Goal: Obtain resource: Download file/media

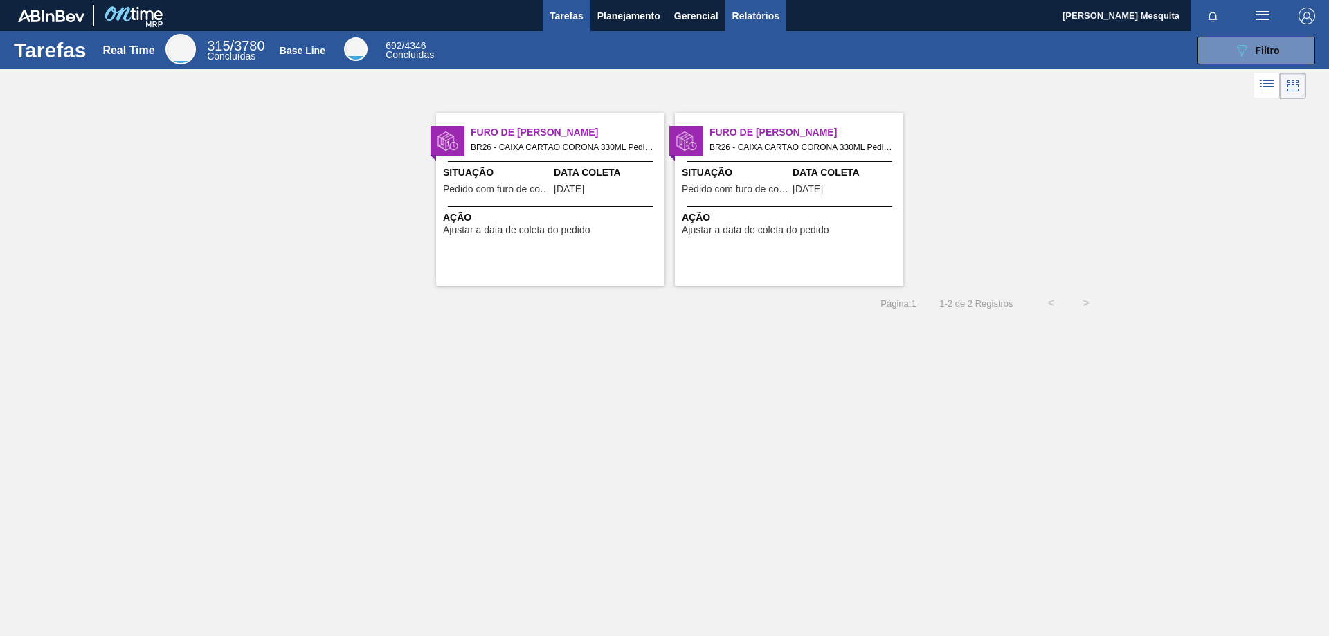
click at [768, 18] on span "Relatórios" at bounding box center [755, 16] width 47 height 17
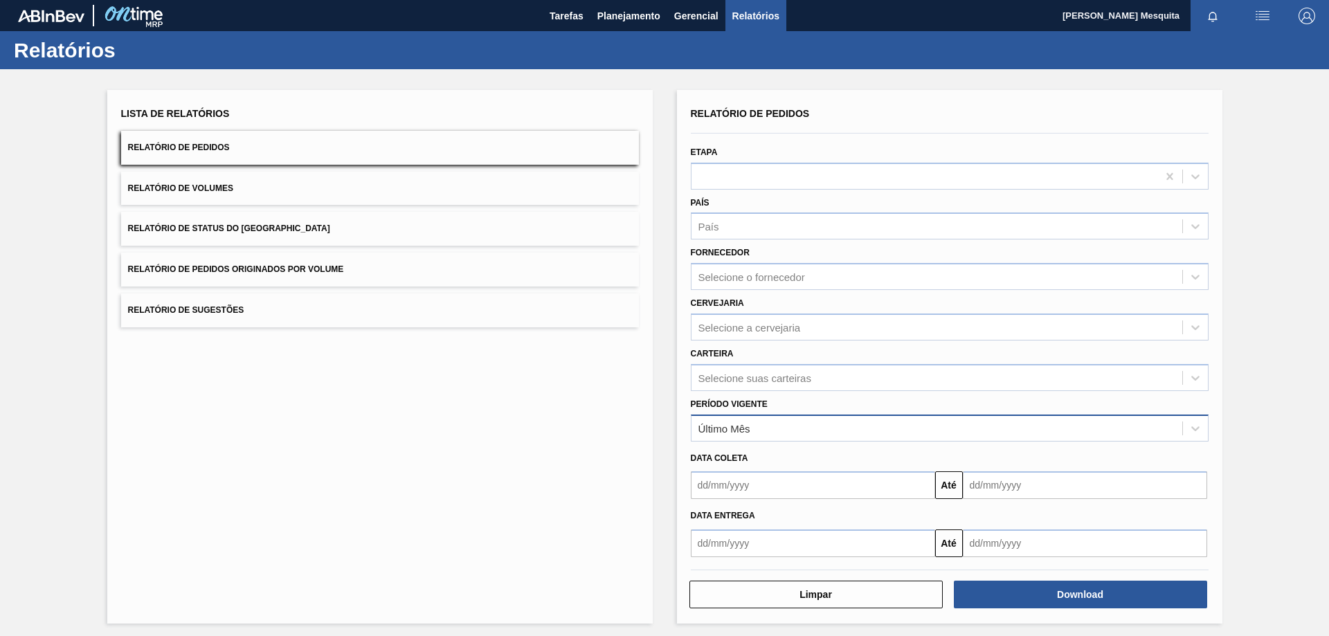
click at [757, 431] on div "Último Mês" at bounding box center [936, 428] width 491 height 20
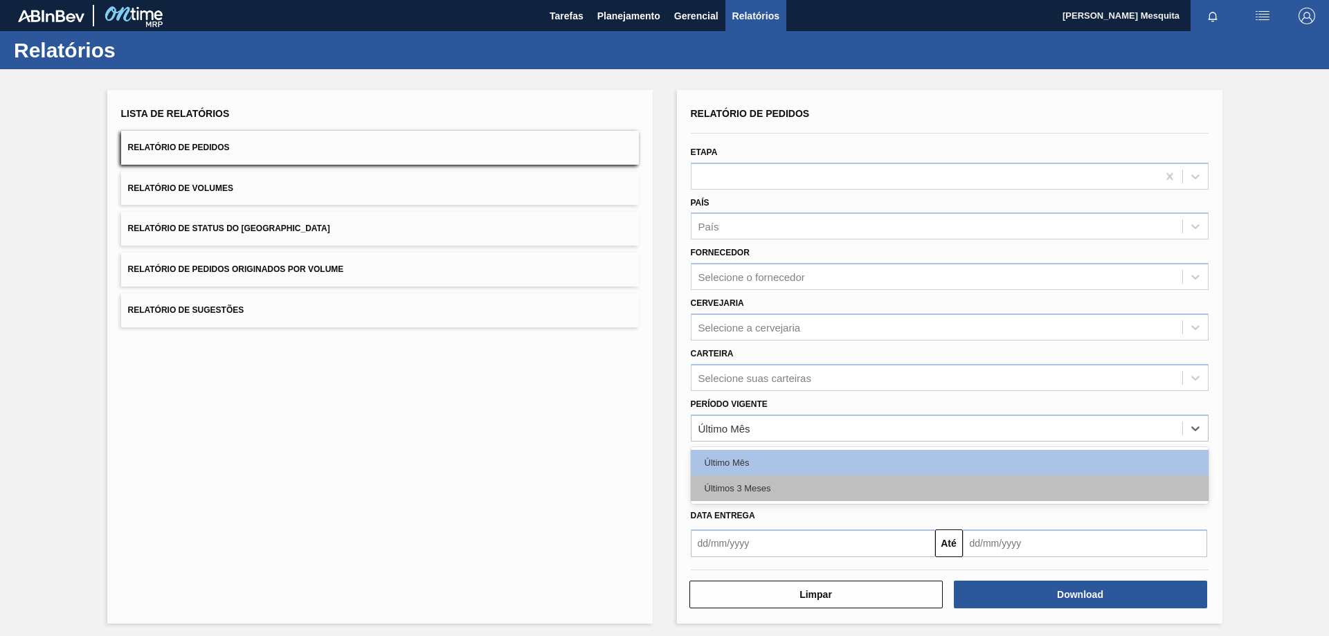
click at [761, 491] on div "Últimos 3 Meses" at bounding box center [950, 489] width 518 height 26
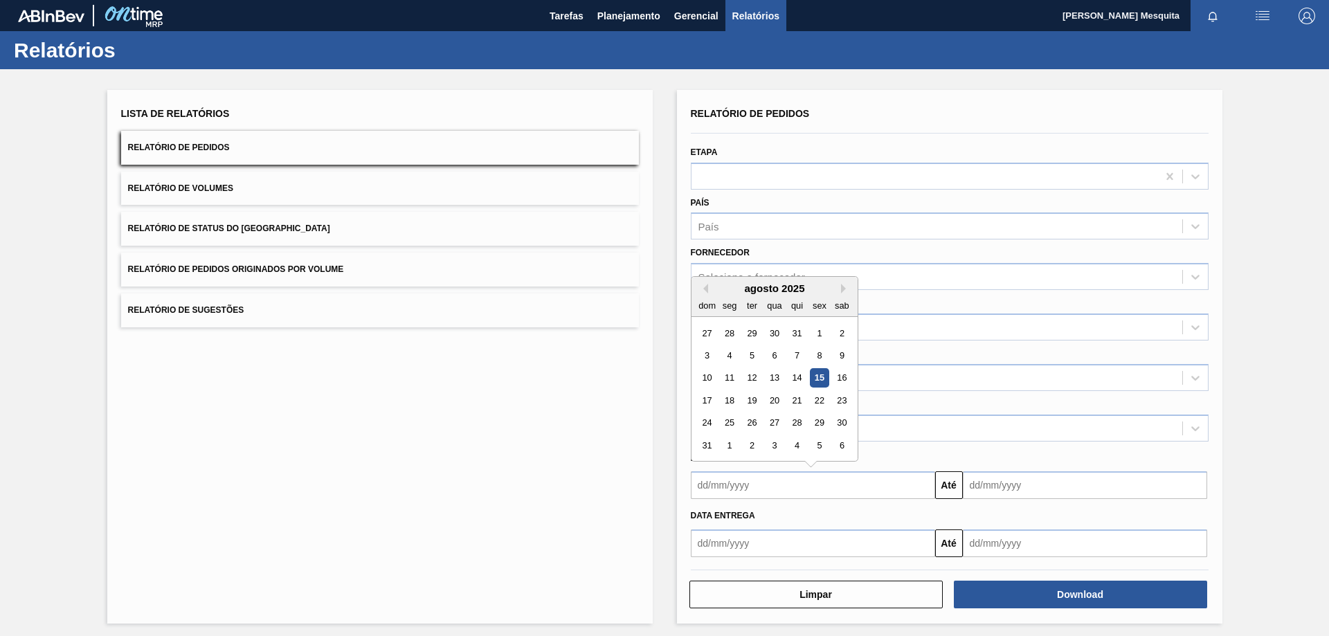
click at [758, 496] on input "text" at bounding box center [813, 485] width 244 height 28
click at [728, 399] on div "18" at bounding box center [729, 400] width 19 height 19
type input "[DATE]"
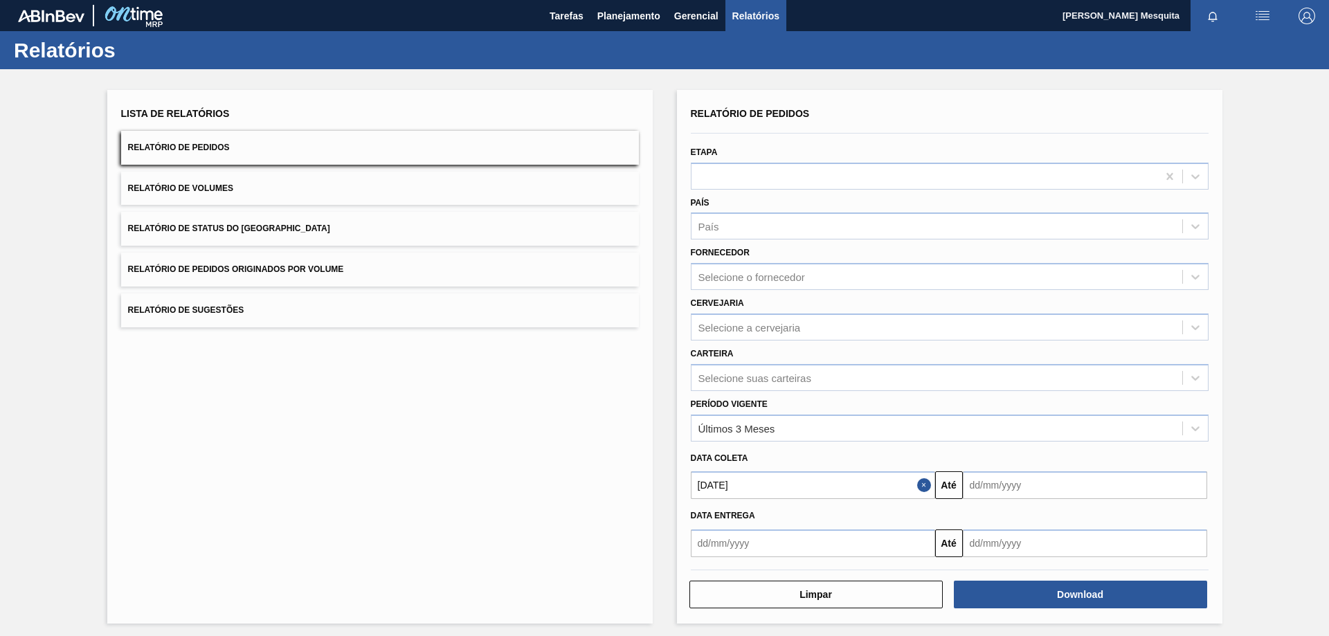
click at [1007, 487] on input "text" at bounding box center [1085, 485] width 244 height 28
click at [998, 402] on div "18" at bounding box center [1001, 400] width 19 height 19
type input "[DATE]"
click at [435, 450] on div "Lista de Relatórios Relatório de Pedidos Relatório de Volumes Relatório de Stat…" at bounding box center [379, 357] width 545 height 534
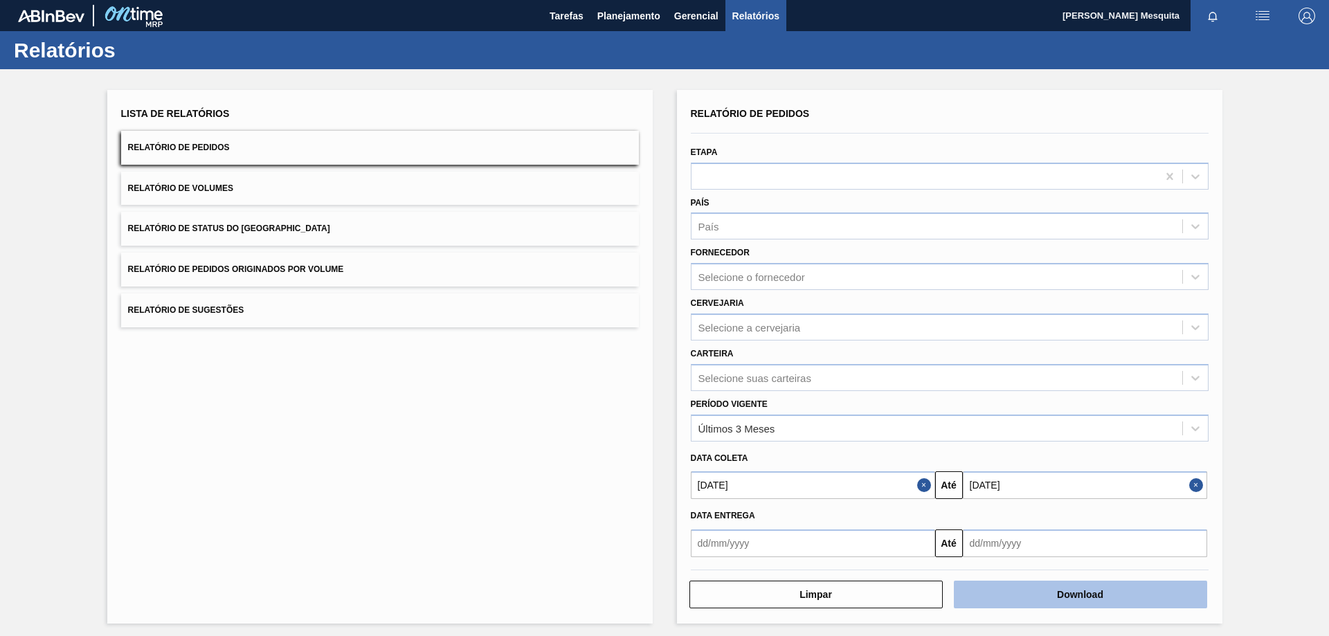
click at [1147, 601] on button "Download" at bounding box center [1080, 595] width 253 height 28
